Goal: Task Accomplishment & Management: Complete application form

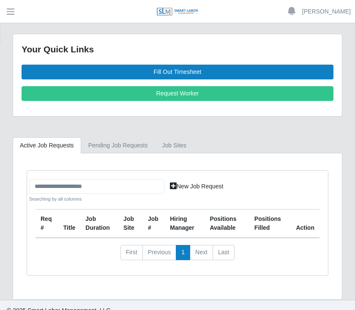
click at [183, 71] on link "Fill Out Timesheet" at bounding box center [178, 72] width 312 height 15
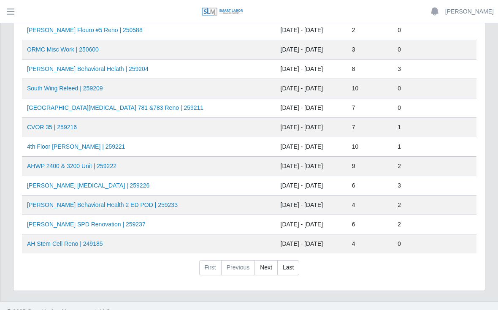
scroll to position [336, 0]
click at [103, 226] on link "AHO Sherman SPD Renovation | 259237" at bounding box center [86, 224] width 119 height 7
click at [117, 221] on link "AHO Sherman SPD Renovation | 259237" at bounding box center [86, 224] width 119 height 7
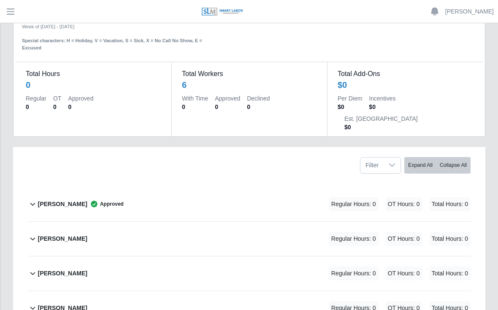
scroll to position [42, 0]
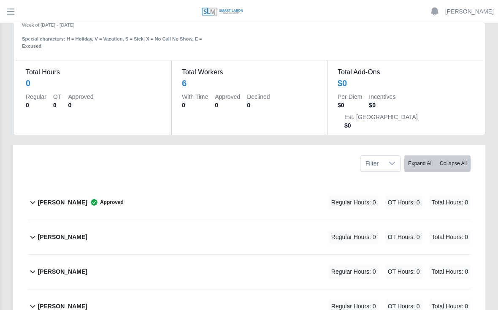
click at [78, 198] on b "Daniel Agredo-Moran" at bounding box center [62, 202] width 49 height 9
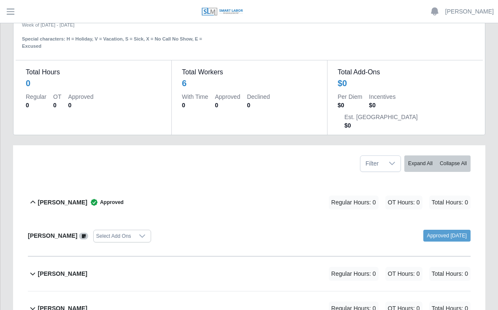
click at [197, 185] on div "[PERSON_NAME] Approved Regular Hours: 0 OT Hours: 0 Total Hours: 0" at bounding box center [254, 202] width 433 height 34
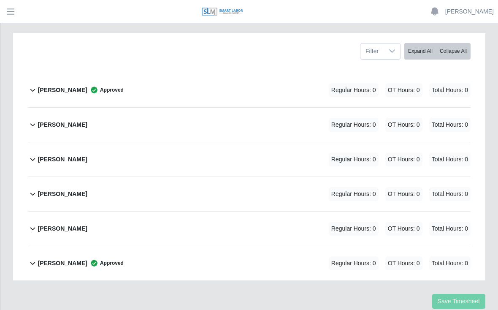
scroll to position [154, 0]
click at [58, 259] on b "[PERSON_NAME]" at bounding box center [62, 263] width 49 height 9
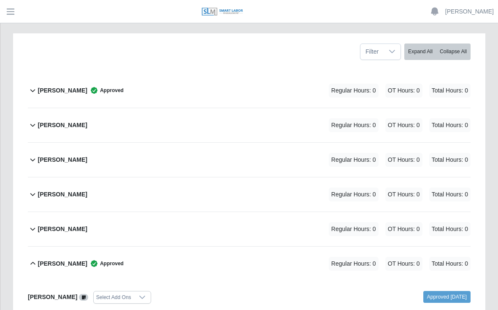
click at [151, 247] on div "Yobany Gonzalez Approved Regular Hours: 0 OT Hours: 0 Total Hours: 0" at bounding box center [254, 264] width 433 height 34
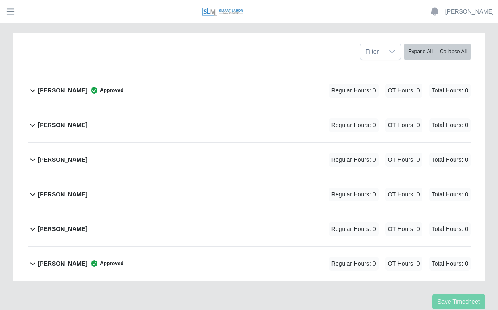
click at [305, 257] on div "Regular Hours: 0 OT Hours: 0 Total Hours: 0" at bounding box center [387, 264] width 165 height 14
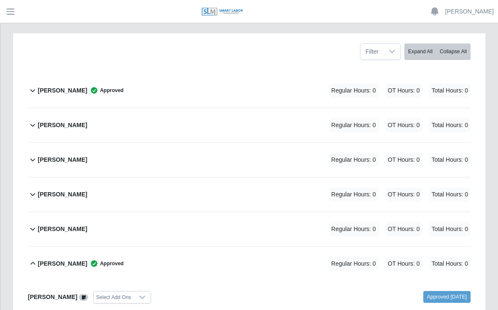
click at [366, 257] on span "Regular Hours: 0" at bounding box center [354, 264] width 50 height 14
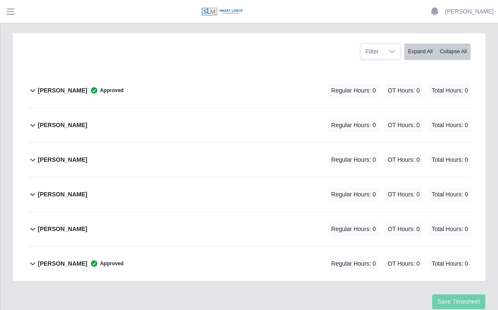
click at [444, 247] on div "Yobany Gonzalez Approved Regular Hours: 0 OT Hours: 0 Total Hours: 0" at bounding box center [254, 264] width 433 height 34
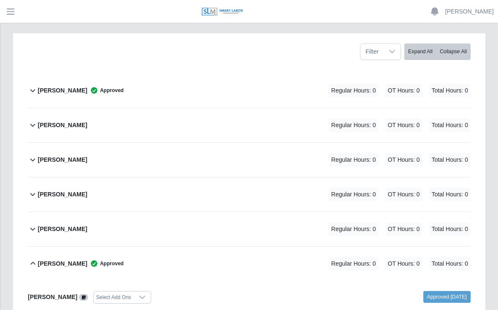
click at [458, 257] on span "Total Hours: 0" at bounding box center [449, 264] width 41 height 14
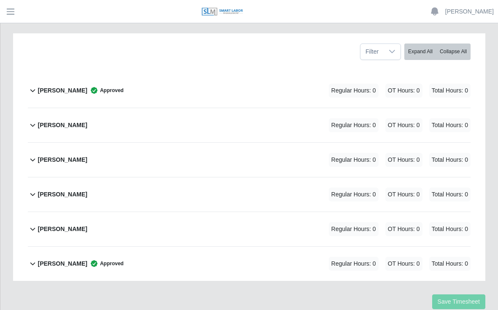
scroll to position [166, 0]
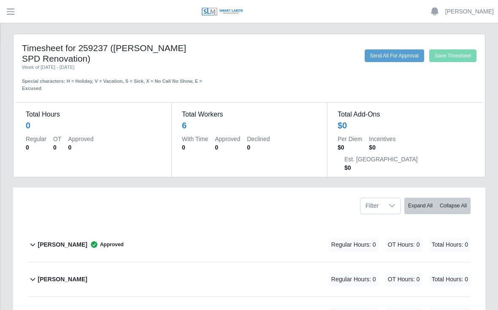
click at [391, 58] on button "Send All For Approval" at bounding box center [395, 55] width 60 height 13
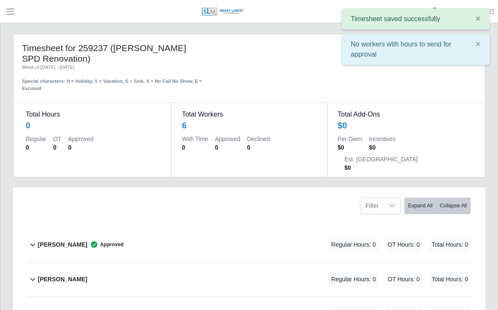
click at [73, 240] on b "[PERSON_NAME]" at bounding box center [62, 244] width 49 height 9
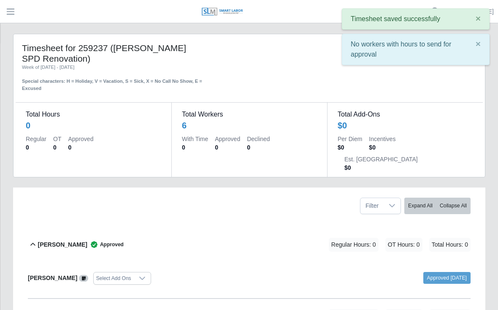
click at [244, 228] on div "[PERSON_NAME] Approved Regular Hours: 0 OT Hours: 0 Total Hours: 0" at bounding box center [254, 245] width 433 height 34
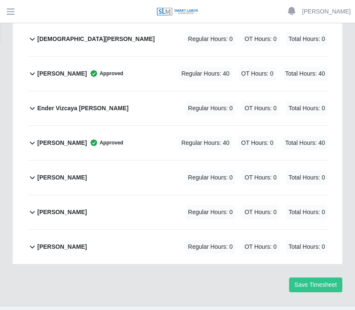
scroll to position [243, 0]
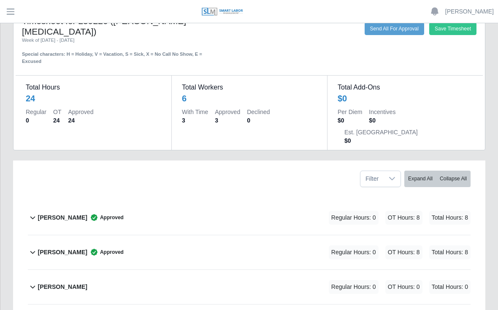
scroll to position [18, 0]
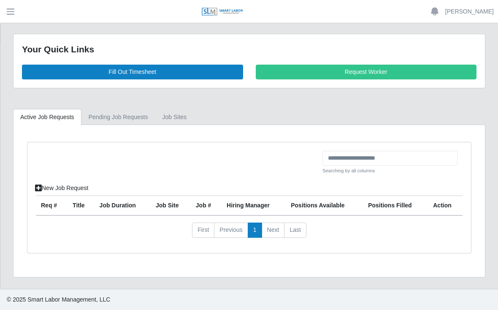
click at [136, 68] on link "Fill Out Timesheet" at bounding box center [132, 72] width 221 height 15
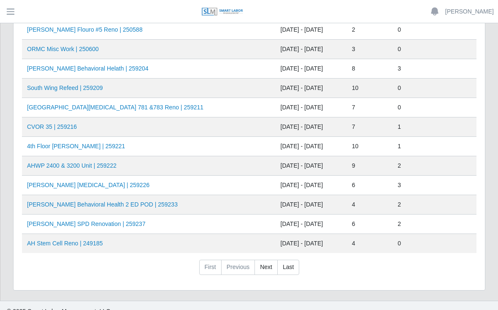
scroll to position [336, 0]
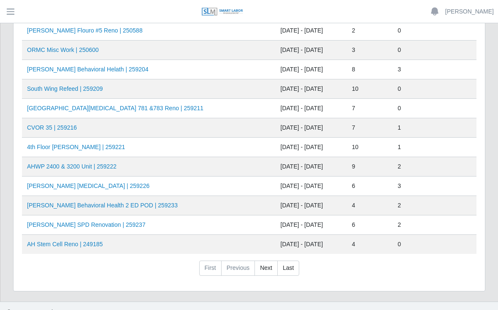
click at [119, 223] on link "AHO Sherman SPD Renovation | 259237" at bounding box center [86, 224] width 119 height 7
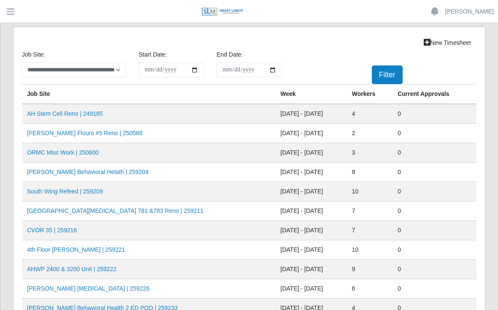
scroll to position [348, 0]
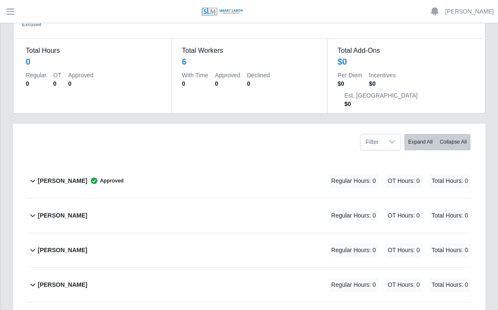
scroll to position [64, 0]
click at [236, 163] on div "[PERSON_NAME] Approved Regular Hours: 0 OT Hours: 0 Total Hours: 0" at bounding box center [254, 180] width 433 height 34
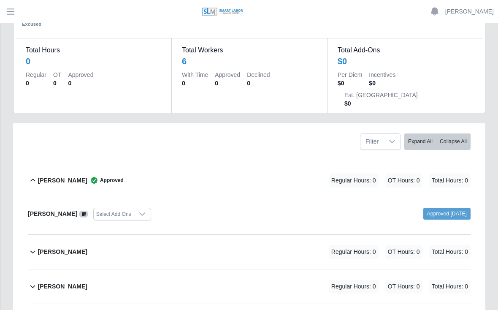
click at [215, 163] on div "[PERSON_NAME] Approved Regular Hours: 0 OT Hours: 0 Total Hours: 0" at bounding box center [254, 180] width 433 height 34
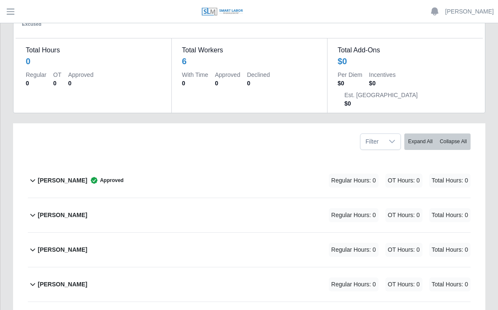
click at [66, 176] on b "[PERSON_NAME]" at bounding box center [62, 180] width 49 height 9
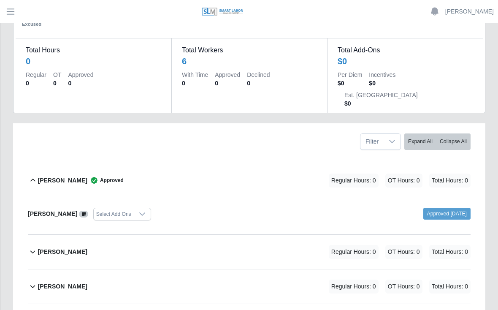
click at [213, 167] on div "[PERSON_NAME] Approved Regular Hours: 0 OT Hours: 0 Total Hours: 0" at bounding box center [254, 180] width 433 height 34
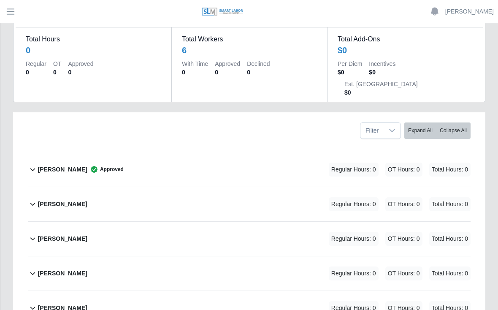
scroll to position [76, 0]
